Goal: Task Accomplishment & Management: Manage account settings

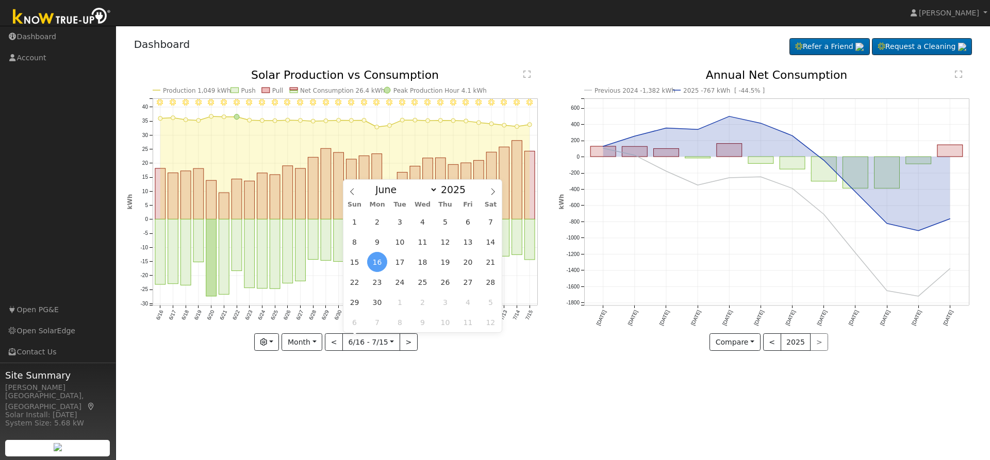
select select "5"
click at [30, 60] on link "Account" at bounding box center [58, 57] width 116 height 21
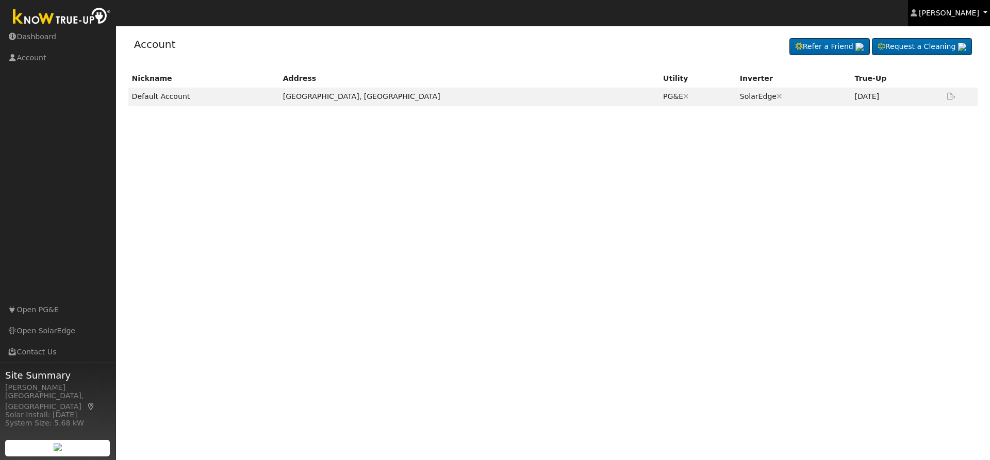
click at [956, 15] on span "[PERSON_NAME]" at bounding box center [949, 13] width 60 height 8
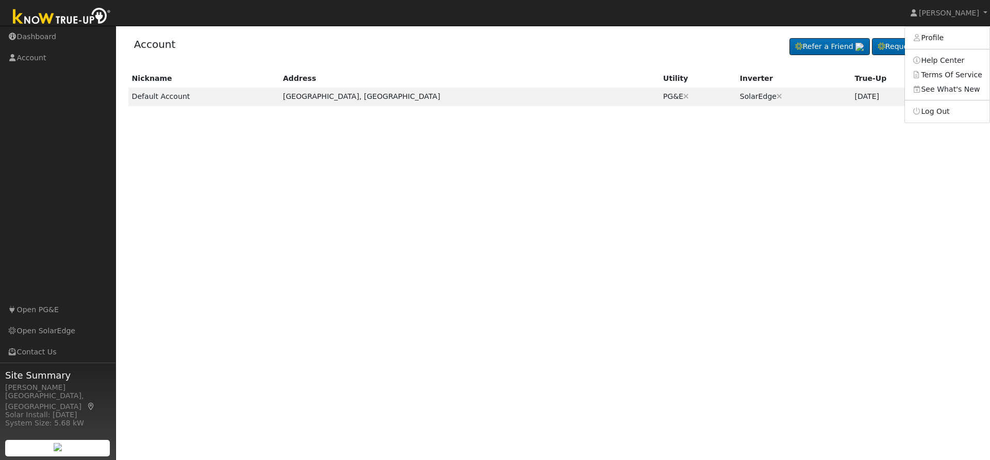
click at [134, 319] on div "Nickname Address Utility Inverter True-Up Default Account Bakersfield, CA PG&E …" at bounding box center [553, 208] width 853 height 276
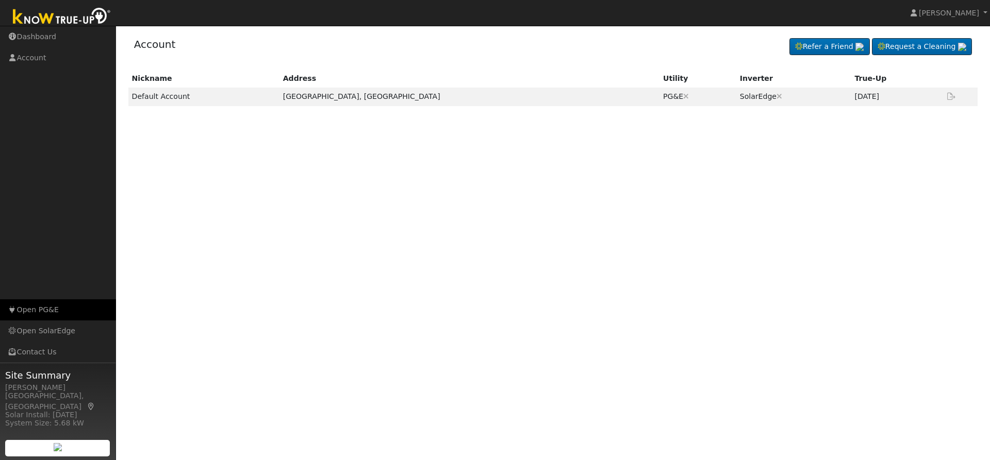
click at [81, 309] on link "Open PG&E" at bounding box center [58, 309] width 116 height 21
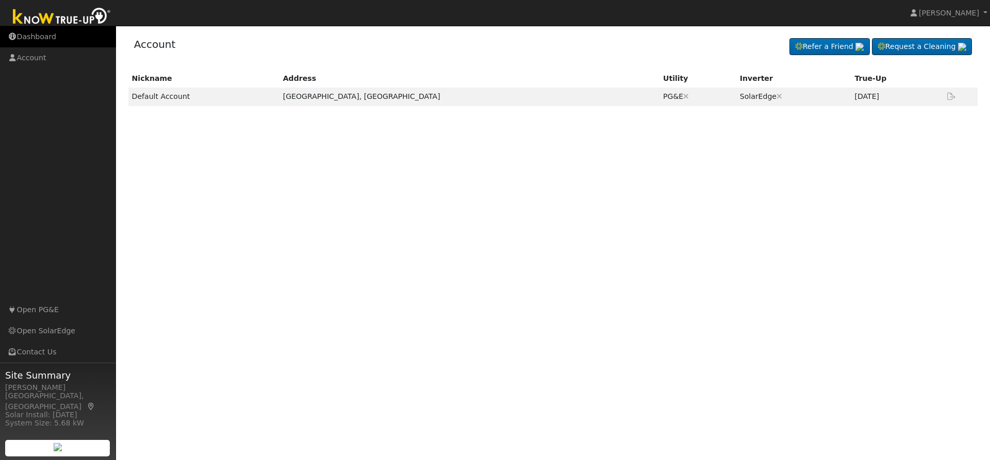
click at [48, 42] on link "Dashboard" at bounding box center [58, 36] width 116 height 21
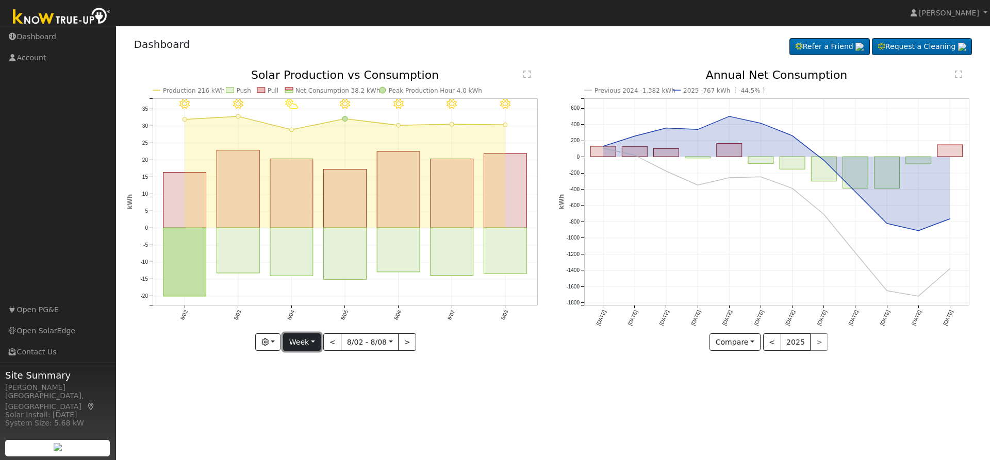
click at [314, 348] on button "Week" at bounding box center [302, 343] width 38 height 18
click at [318, 407] on link "Year" at bounding box center [320, 407] width 72 height 14
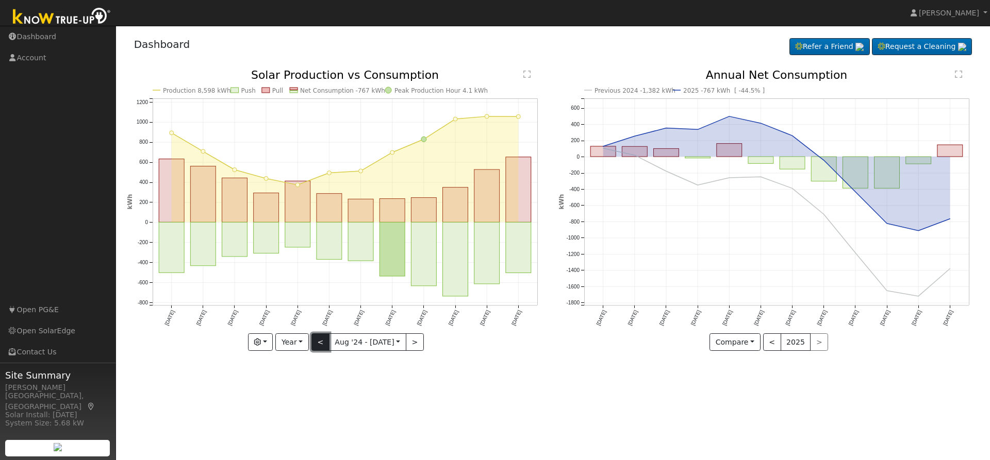
click at [327, 337] on button "<" at bounding box center [320, 343] width 18 height 18
type input "[DATE]"
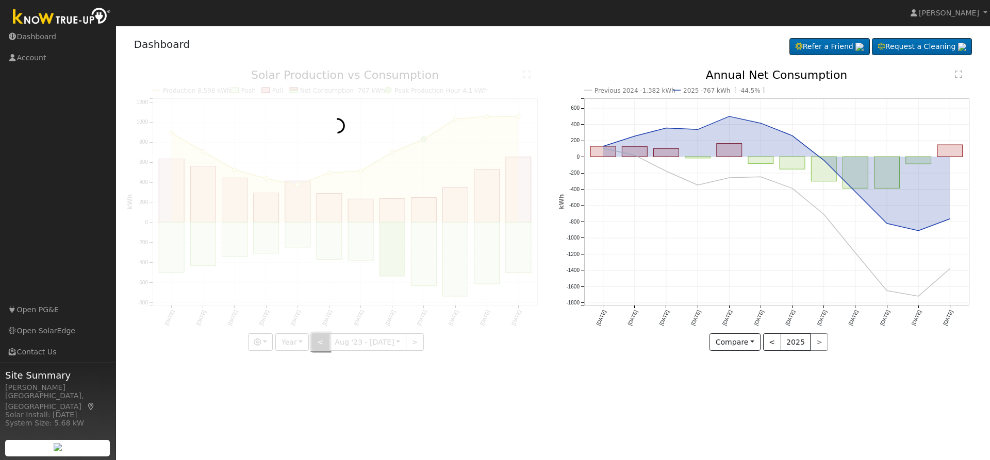
type input "2023"
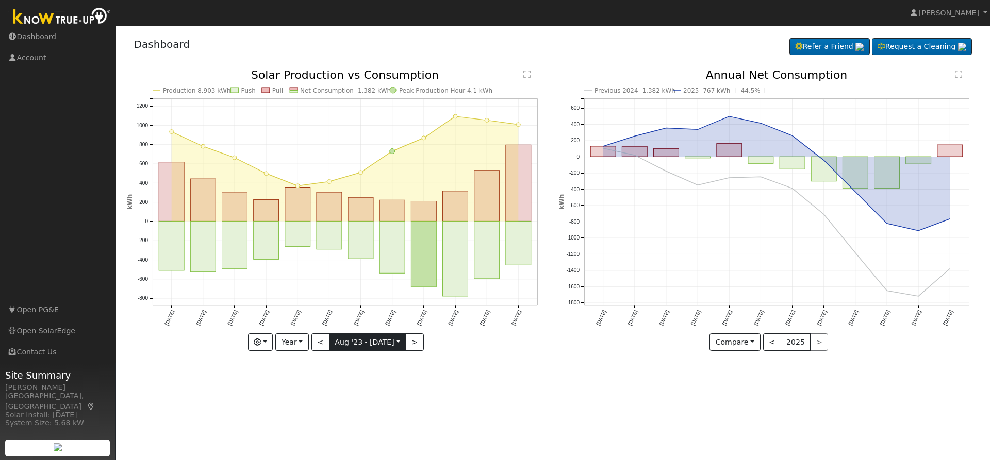
click at [353, 339] on input "[DATE]" at bounding box center [367, 342] width 76 height 16
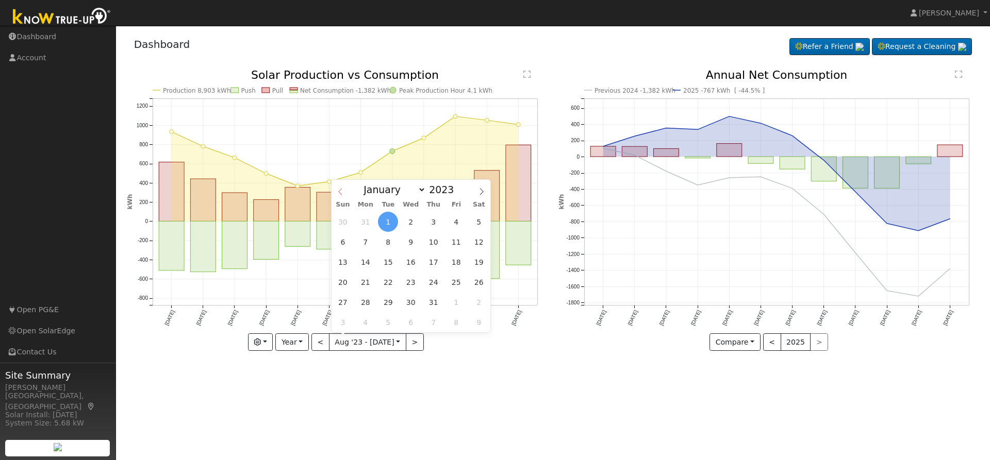
click at [340, 191] on icon at bounding box center [340, 191] width 7 height 7
click at [483, 189] on span at bounding box center [482, 189] width 18 height 18
select select "6"
click at [456, 189] on span at bounding box center [459, 187] width 7 height 6
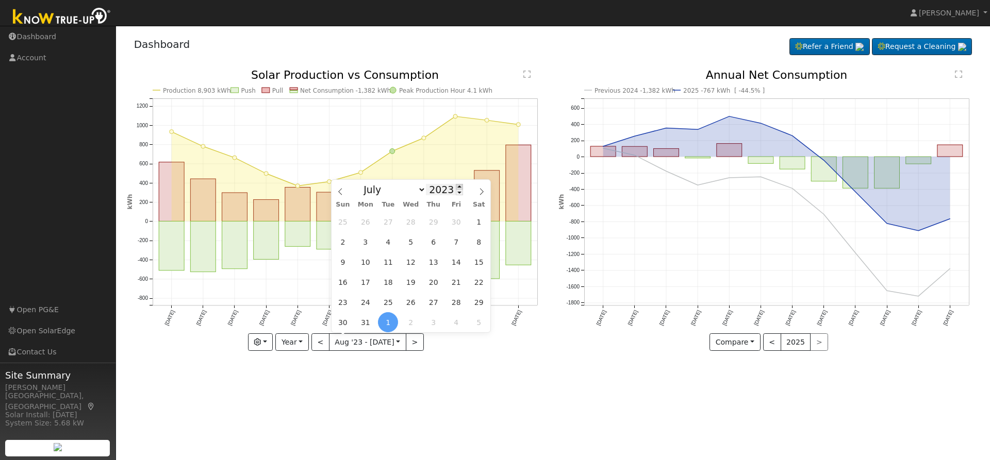
type input "2024"
click at [343, 188] on span at bounding box center [340, 189] width 18 height 18
select select "5"
click at [362, 283] on span "17" at bounding box center [365, 282] width 20 height 20
type input "[DATE]"
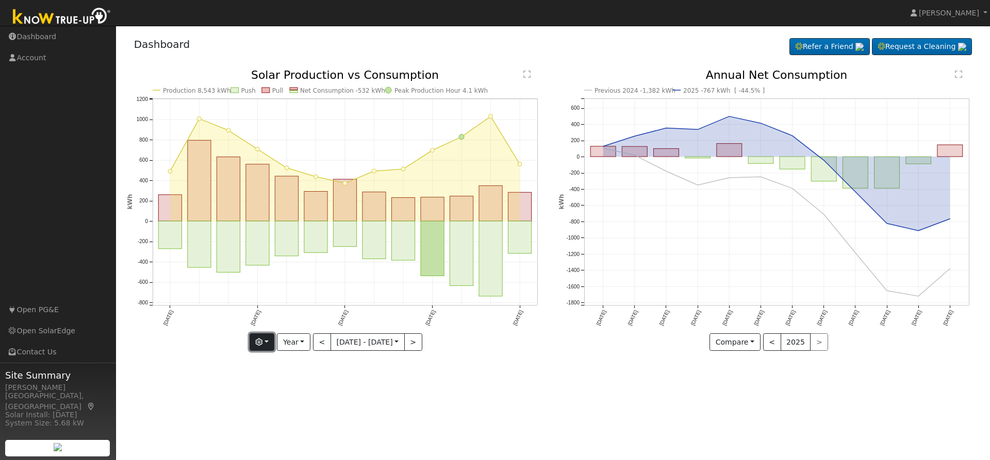
click at [255, 344] on icon "button" at bounding box center [258, 342] width 7 height 7
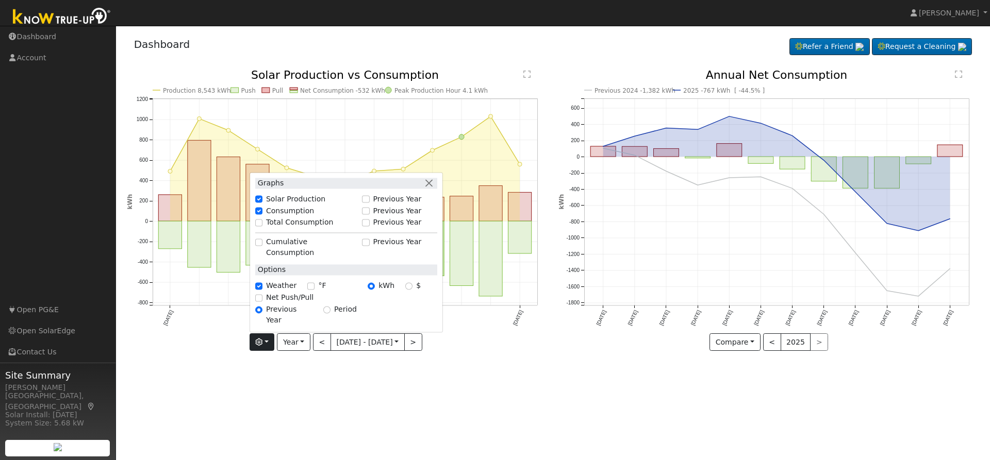
click at [300, 228] on label "Total Consumption" at bounding box center [300, 223] width 68 height 11
click at [262, 226] on input "Total Consumption" at bounding box center [258, 222] width 7 height 7
checkbox input "true"
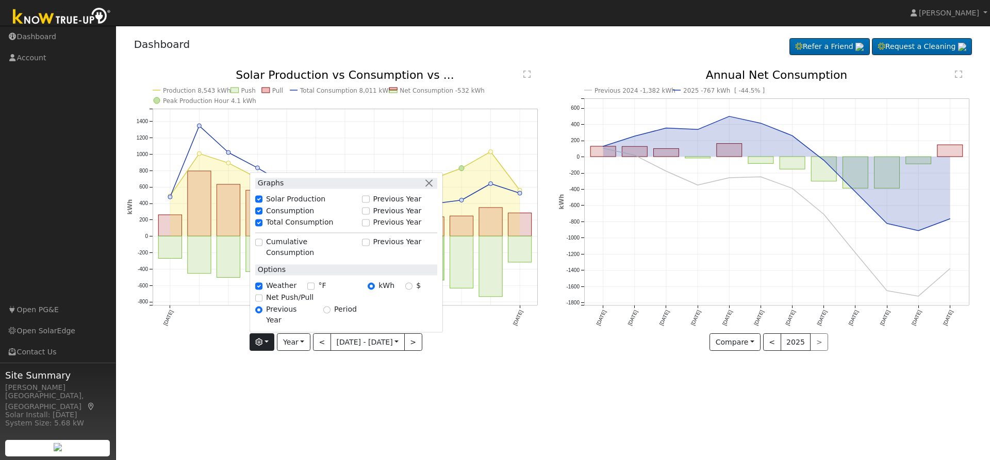
click at [544, 382] on div "User Profile First name Last name Email Email Notifications No Emails No Emails…" at bounding box center [553, 243] width 874 height 435
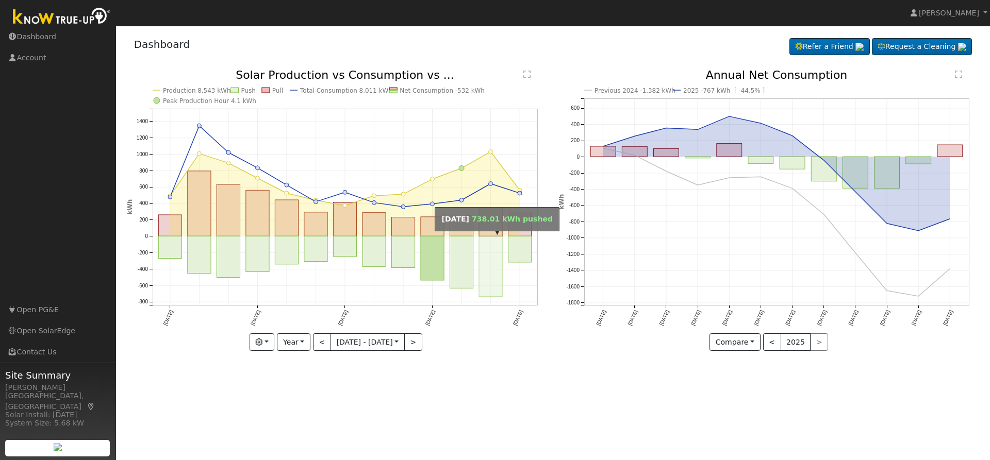
click at [489, 255] on rect "onclick=""" at bounding box center [490, 267] width 23 height 61
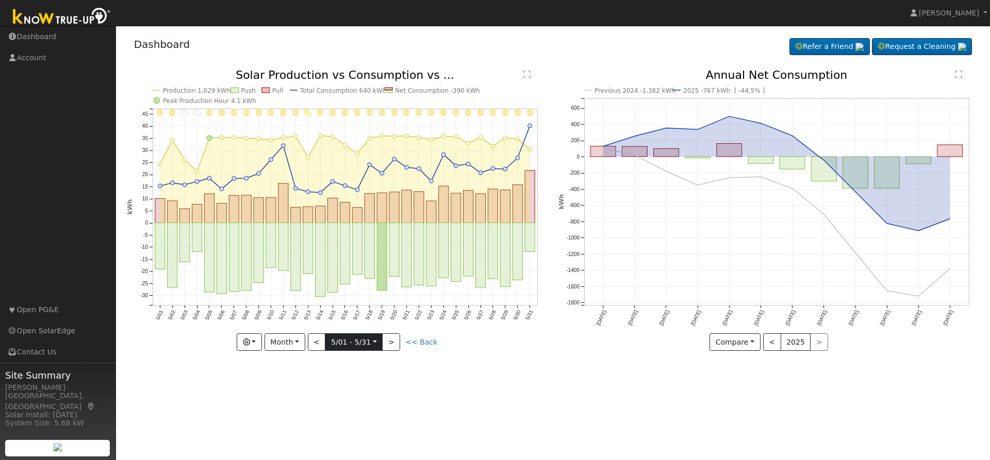
click at [360, 343] on input "[DATE]" at bounding box center [353, 342] width 57 height 16
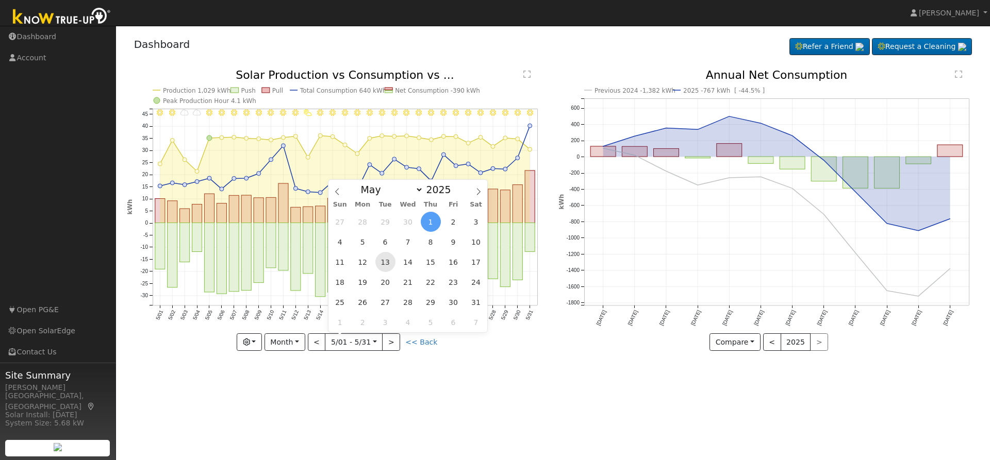
click at [381, 267] on span "13" at bounding box center [385, 262] width 20 height 20
type input "[DATE]"
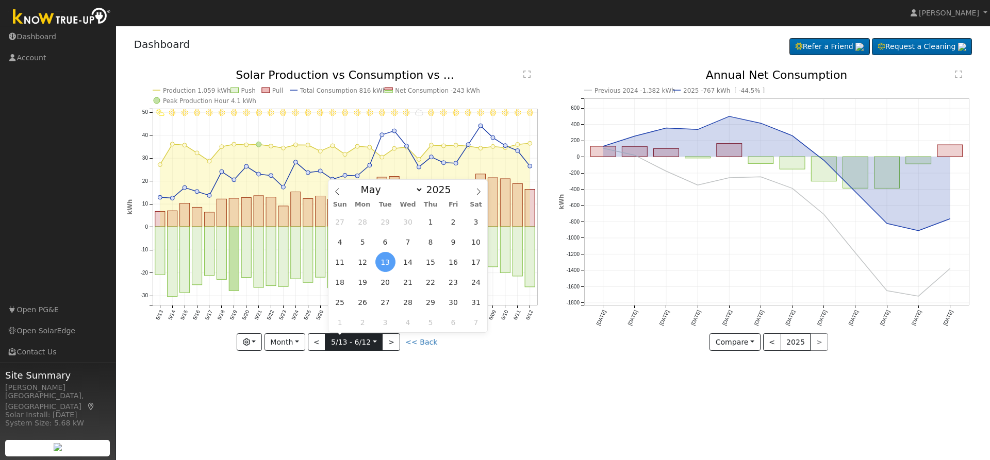
click at [373, 346] on input "[DATE]" at bounding box center [353, 342] width 57 height 16
click at [373, 344] on input "[DATE]" at bounding box center [353, 342] width 57 height 16
click at [481, 191] on icon at bounding box center [478, 191] width 7 height 7
select select "5"
click at [340, 265] on span "15" at bounding box center [340, 262] width 20 height 20
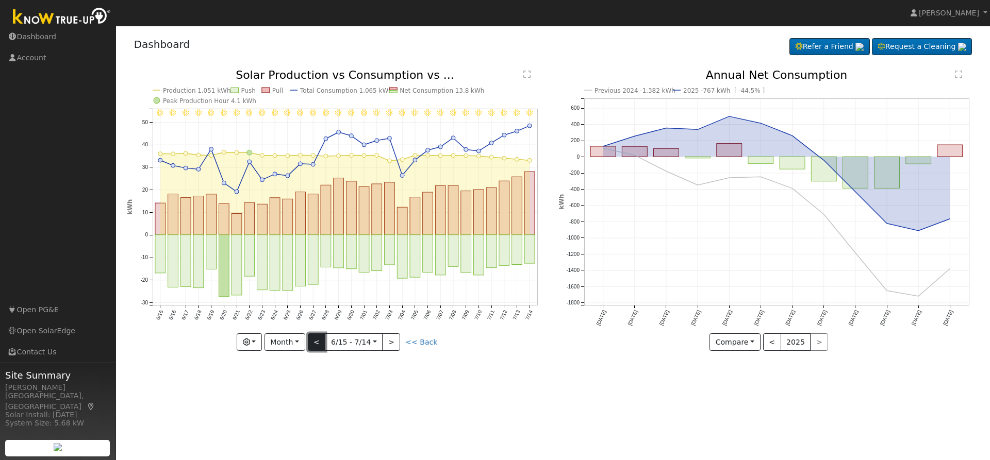
click at [321, 344] on button "<" at bounding box center [317, 343] width 18 height 18
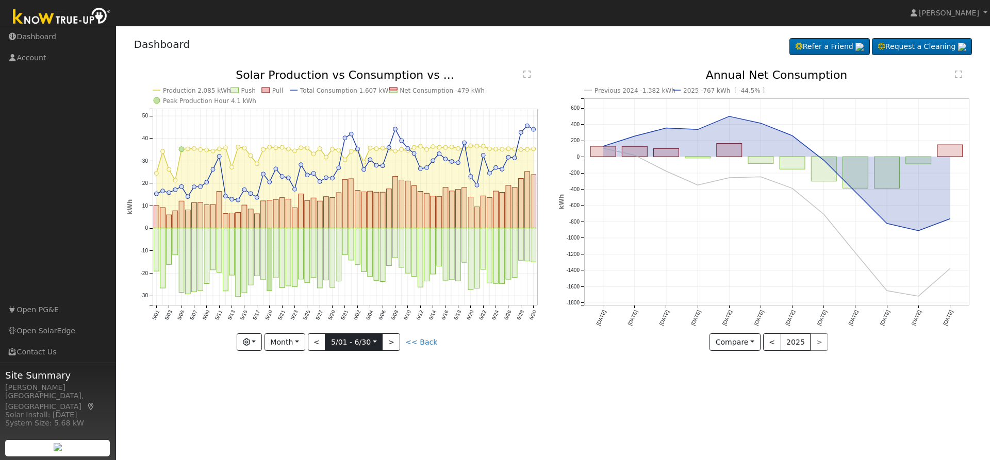
click at [352, 343] on input "[DATE]" at bounding box center [353, 342] width 57 height 16
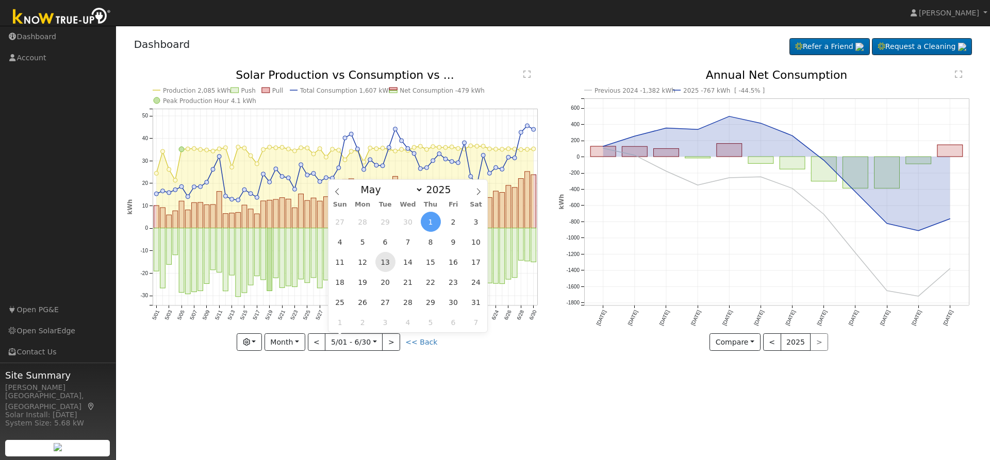
click at [386, 258] on span "13" at bounding box center [385, 262] width 20 height 20
type input "[DATE]"
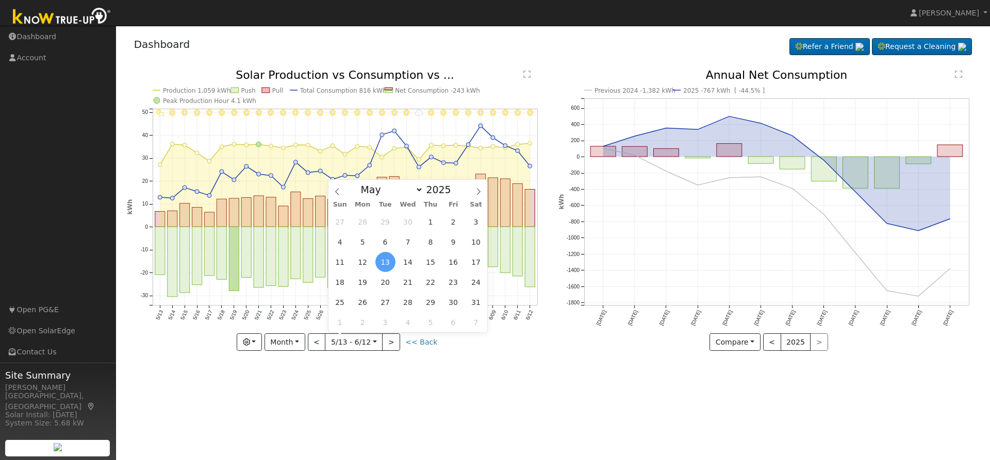
click at [581, 47] on div "Dashboard Refer a Friend Request a Cleaning Refer a Friend" at bounding box center [553, 46] width 853 height 31
